Goal: Book appointment/travel/reservation

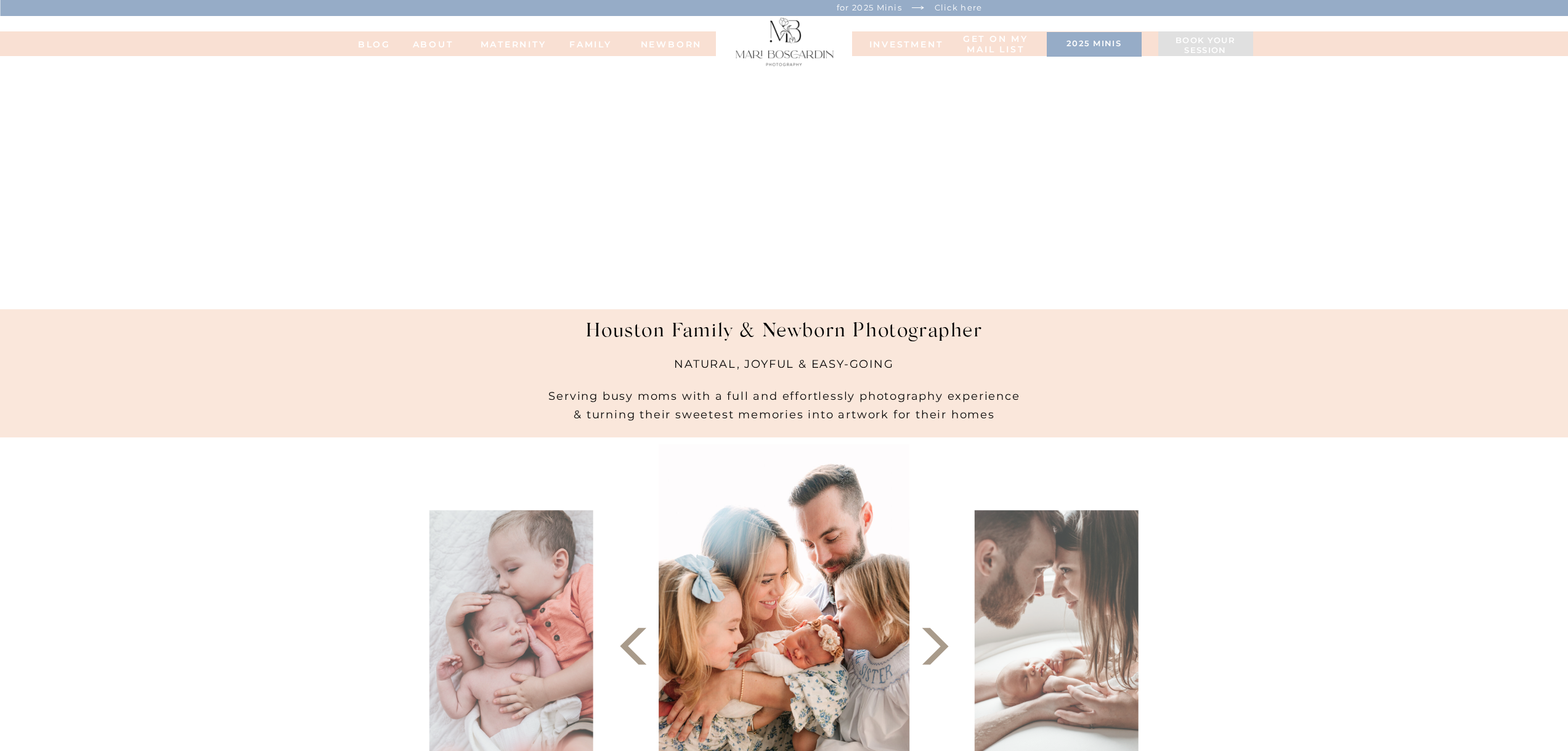
click at [1077, 42] on h3 "2025 minis" at bounding box center [1094, 45] width 83 height 12
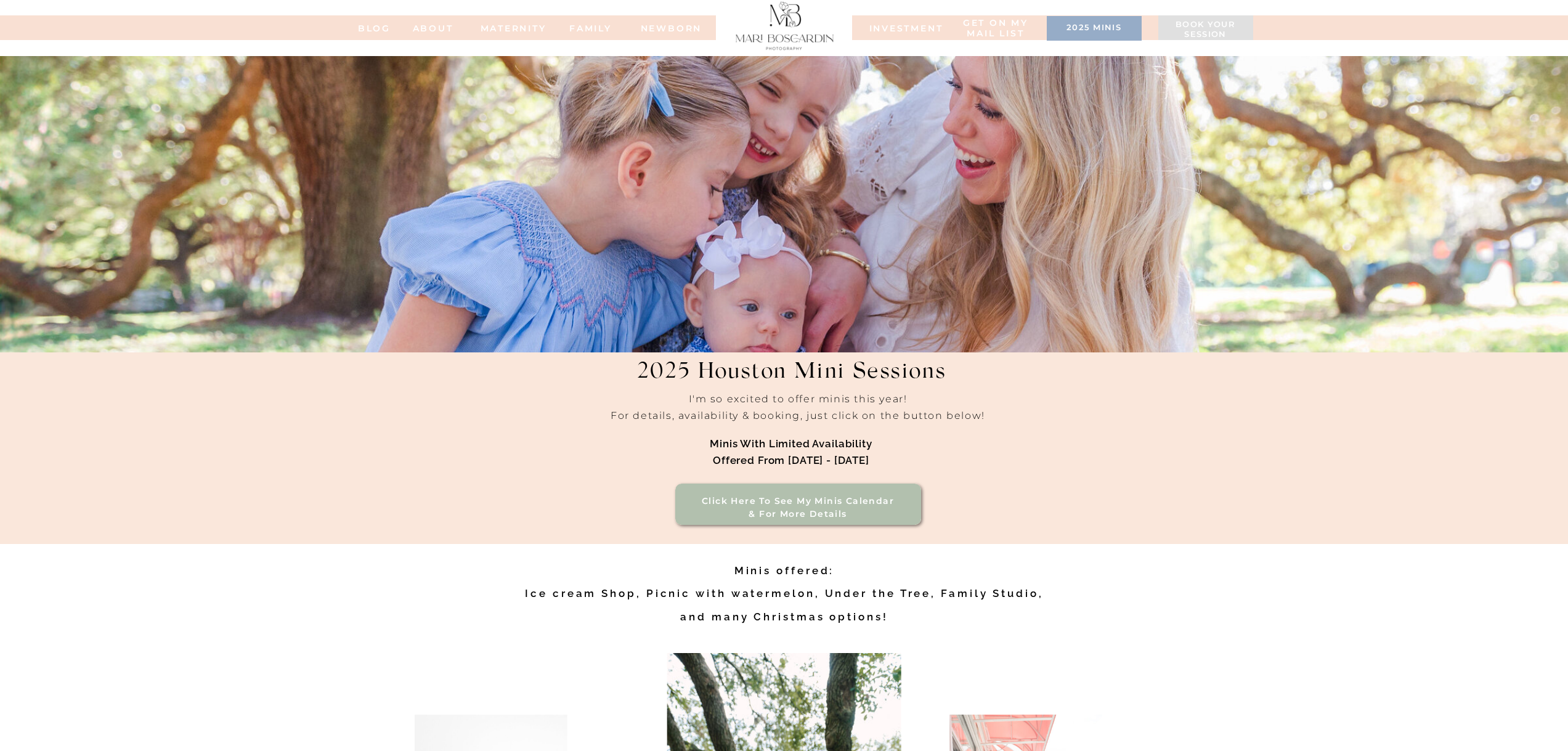
click at [920, 25] on nav "INVESTMENT" at bounding box center [900, 27] width 61 height 8
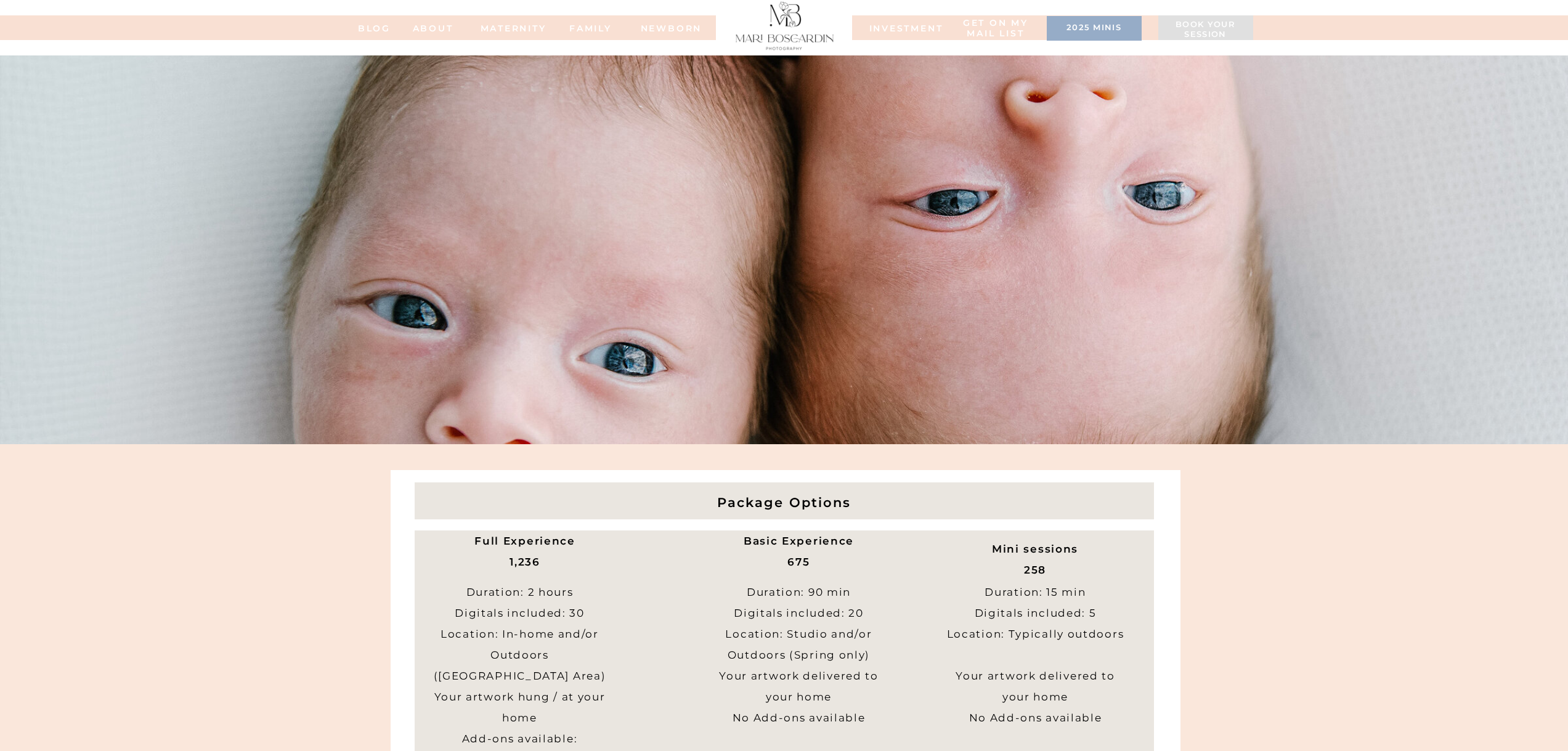
click at [1199, 33] on h3 "Book your session" at bounding box center [1206, 30] width 83 height 21
